Goal: Information Seeking & Learning: Learn about a topic

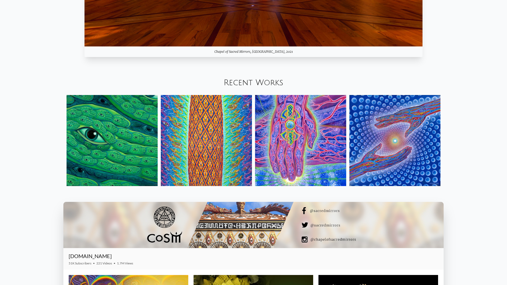
scroll to position [700, 0]
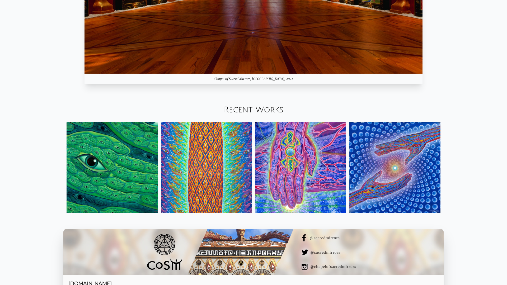
click at [423, 105] on div "Recent Works" at bounding box center [253, 110] width 507 height 18
click at [270, 105] on div "Recent Works" at bounding box center [253, 110] width 507 height 18
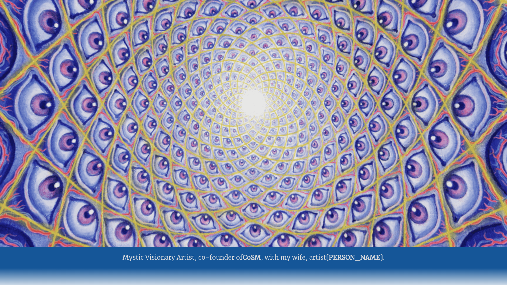
scroll to position [0, 0]
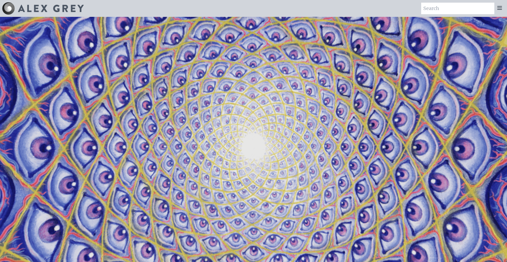
click at [497, 6] on icon at bounding box center [499, 8] width 6 height 6
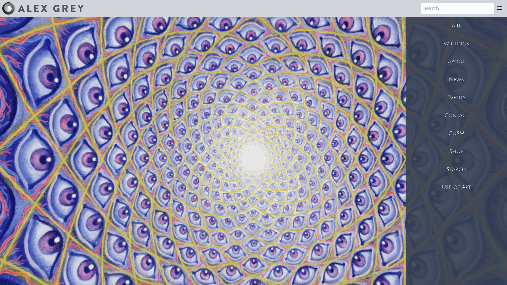
click at [461, 22] on div "Art" at bounding box center [455, 26] width 101 height 18
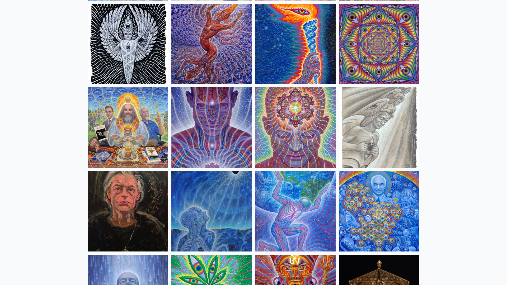
scroll to position [565, 0]
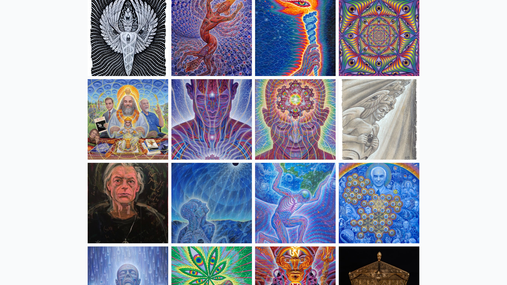
click at [291, 133] on img at bounding box center [295, 119] width 80 height 80
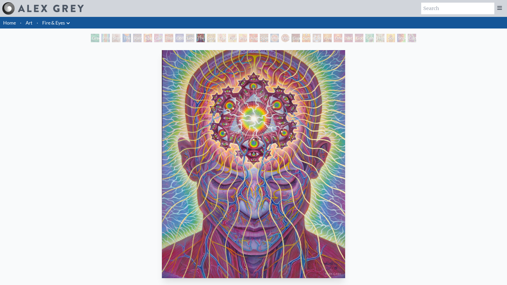
click at [25, 25] on li "Art" at bounding box center [28, 23] width 11 height 12
click at [70, 22] on icon at bounding box center [68, 23] width 6 height 6
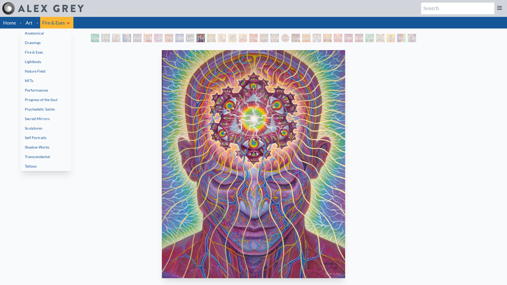
click at [70, 22] on div at bounding box center [253, 142] width 507 height 285
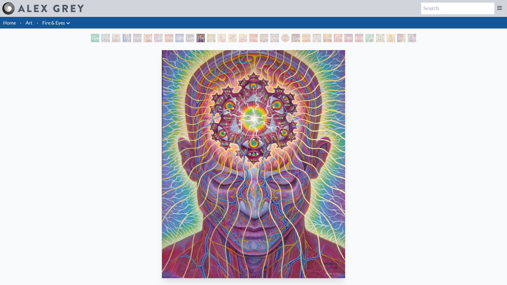
click at [35, 23] on li "·" at bounding box center [38, 23] width 6 height 12
click at [29, 24] on link "Art" at bounding box center [29, 22] width 7 height 7
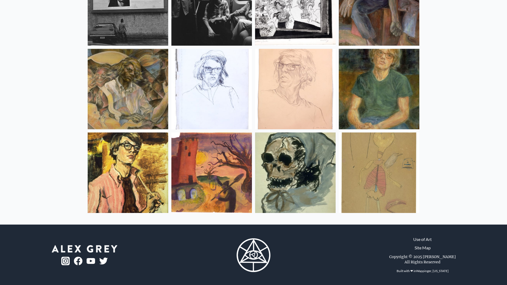
scroll to position [6952, 0]
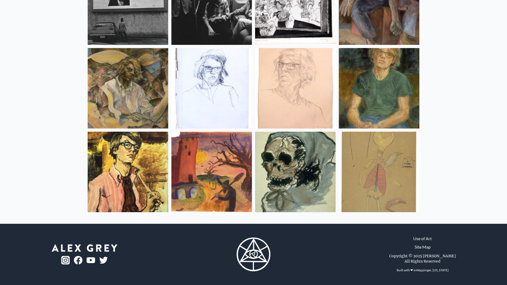
drag, startPoint x: 445, startPoint y: 186, endPoint x: 440, endPoint y: 170, distance: 16.1
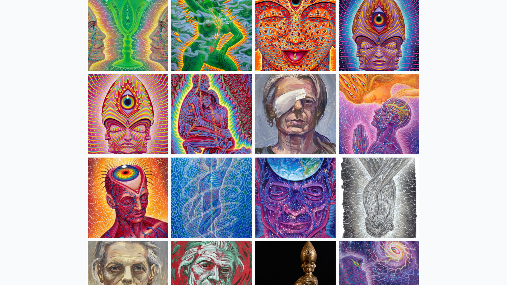
scroll to position [1095, 0]
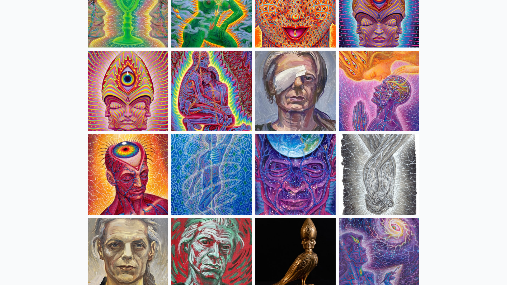
click at [142, 169] on img at bounding box center [128, 174] width 80 height 80
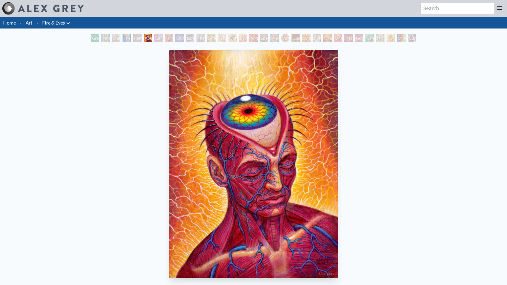
click at [8, 23] on link "Home" at bounding box center [9, 23] width 13 height 6
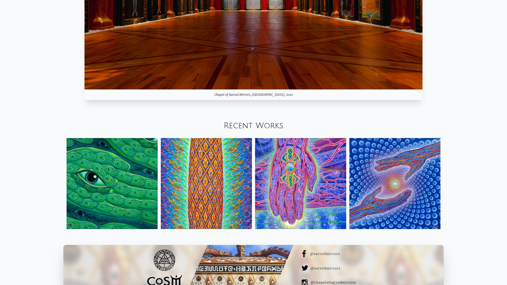
scroll to position [753, 0]
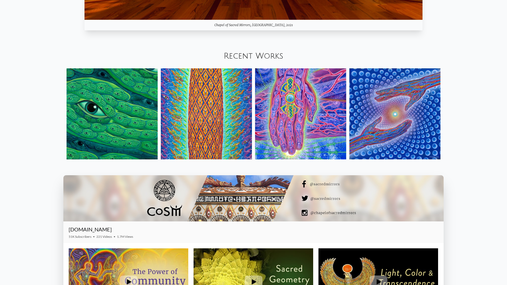
click at [124, 111] on img at bounding box center [111, 113] width 91 height 91
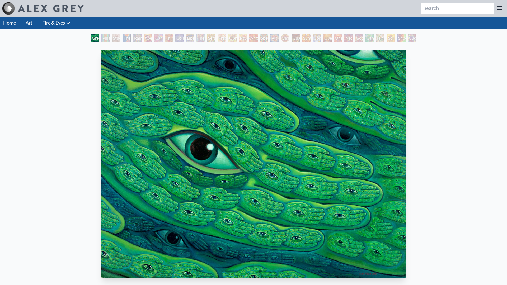
click at [51, 19] on li "Fire & Eyes Anatomical Drawings" at bounding box center [56, 23] width 33 height 12
click at [63, 25] on link "Fire & Eyes" at bounding box center [53, 22] width 23 height 7
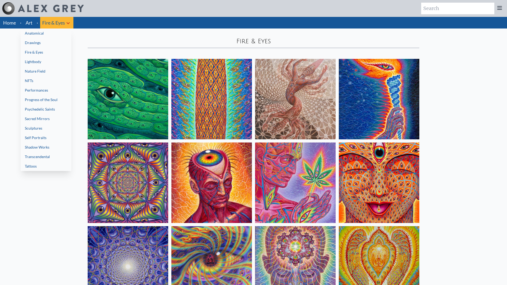
click at [115, 38] on div at bounding box center [253, 142] width 507 height 285
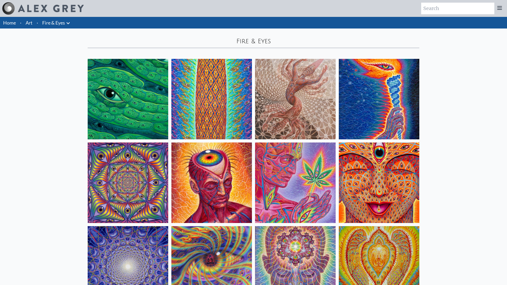
click at [313, 113] on img at bounding box center [295, 99] width 80 height 80
